Goal: Use online tool/utility: Utilize a website feature to perform a specific function

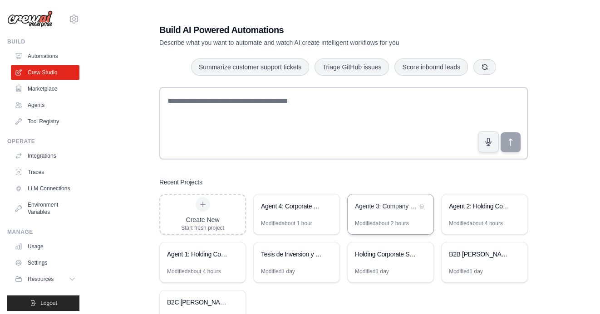
click at [379, 210] on div "Agente 3: Company Performance Evaluation & Benchmarking Framework" at bounding box center [386, 206] width 62 height 9
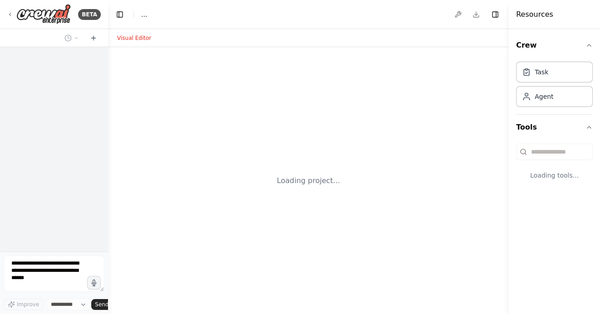
select select "****"
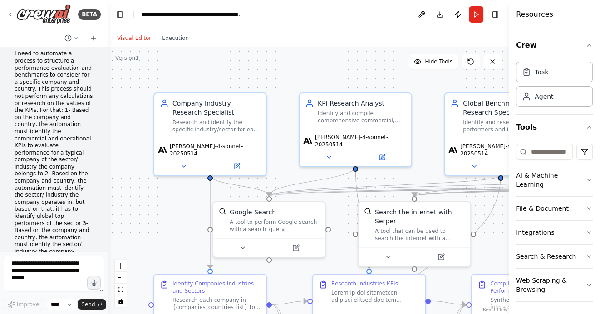
scroll to position [60, 0]
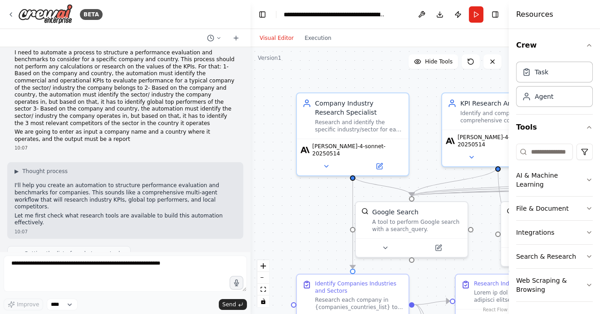
drag, startPoint x: 107, startPoint y: 110, endPoint x: 262, endPoint y: 106, distance: 155.6
click at [262, 106] on div "BETA Hello! I'm the CrewAI assistant. What kind of automation do you want to bu…" at bounding box center [300, 157] width 600 height 314
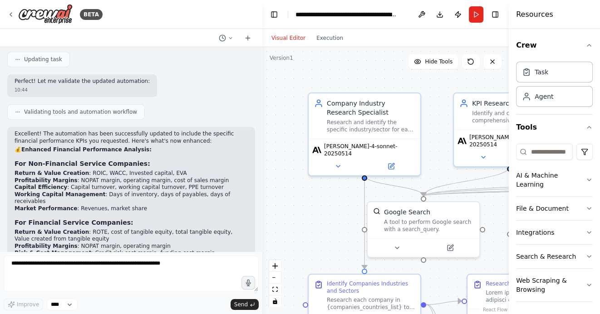
scroll to position [1095, 0]
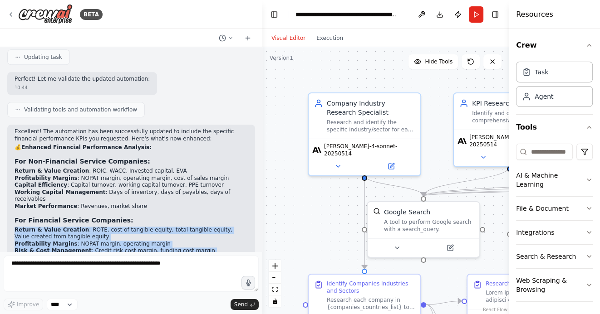
drag, startPoint x: 14, startPoint y: 186, endPoint x: 110, endPoint y: 223, distance: 102.9
click at [110, 227] on ul "Return & Value Creation : ROTE, cost of tangible equity, total tangible equity,…" at bounding box center [131, 248] width 233 height 43
copy ul "Return & Value Creation : ROTE, cost of tangible equity, total tangible equity,…"
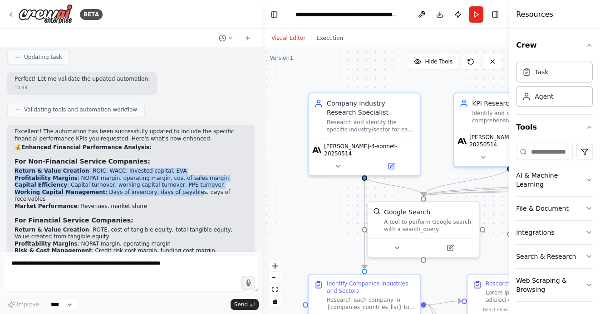
drag, startPoint x: 15, startPoint y: 135, endPoint x: 190, endPoint y: 159, distance: 176.3
click at [190, 168] on ul "Return & Value Creation : ROIC, WACC, Invested capital, EVA Profitability Margi…" at bounding box center [131, 189] width 233 height 43
click at [247, 189] on li "Working Capital Management : Days of inventory, days of payables, days of recei…" at bounding box center [131, 196] width 233 height 14
drag, startPoint x: 243, startPoint y: 155, endPoint x: 14, endPoint y: 134, distance: 229.9
click at [14, 134] on div "Excellent! The automation has been successfully updated to include the specific…" at bounding box center [131, 252] width 248 height 254
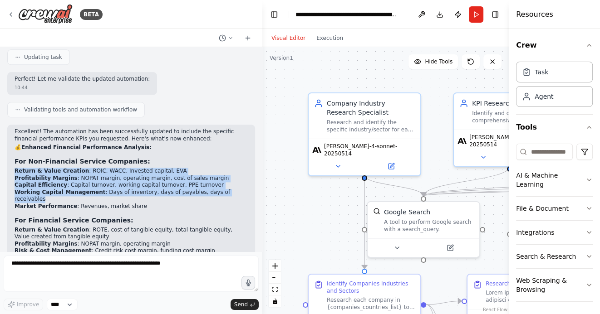
copy ul "Return & Value Creation : ROIC, WACC, Invested capital, EVA Profitability Margi…"
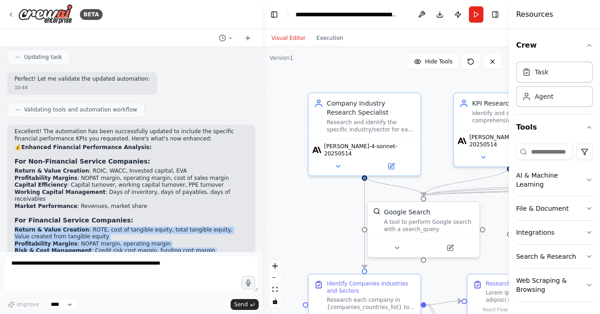
drag, startPoint x: 15, startPoint y: 185, endPoint x: 113, endPoint y: 224, distance: 106.3
click at [113, 227] on ul "Return & Value Creation : ROTE, cost of tangible equity, total tangible equity,…" at bounding box center [131, 248] width 233 height 43
click at [204, 248] on li "Risk & Cost Management : Credit risk cost margin, funding cost margin" at bounding box center [131, 251] width 233 height 7
drag, startPoint x: 229, startPoint y: 217, endPoint x: 12, endPoint y: 187, distance: 219.7
click at [12, 187] on div "Excellent! The automation has been successfully updated to include the specific…" at bounding box center [131, 252] width 248 height 254
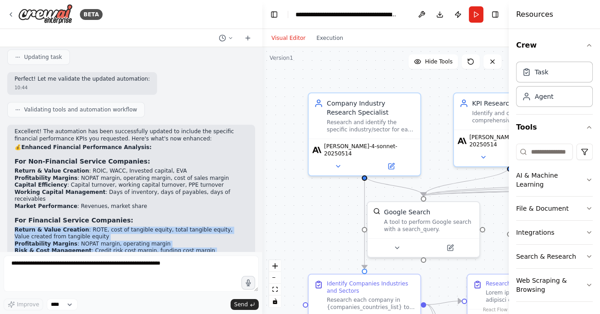
copy ul "Return & Value Creation : ROTE, cost of tangible equity, total tangible equity,…"
